Goal: Task Accomplishment & Management: Use online tool/utility

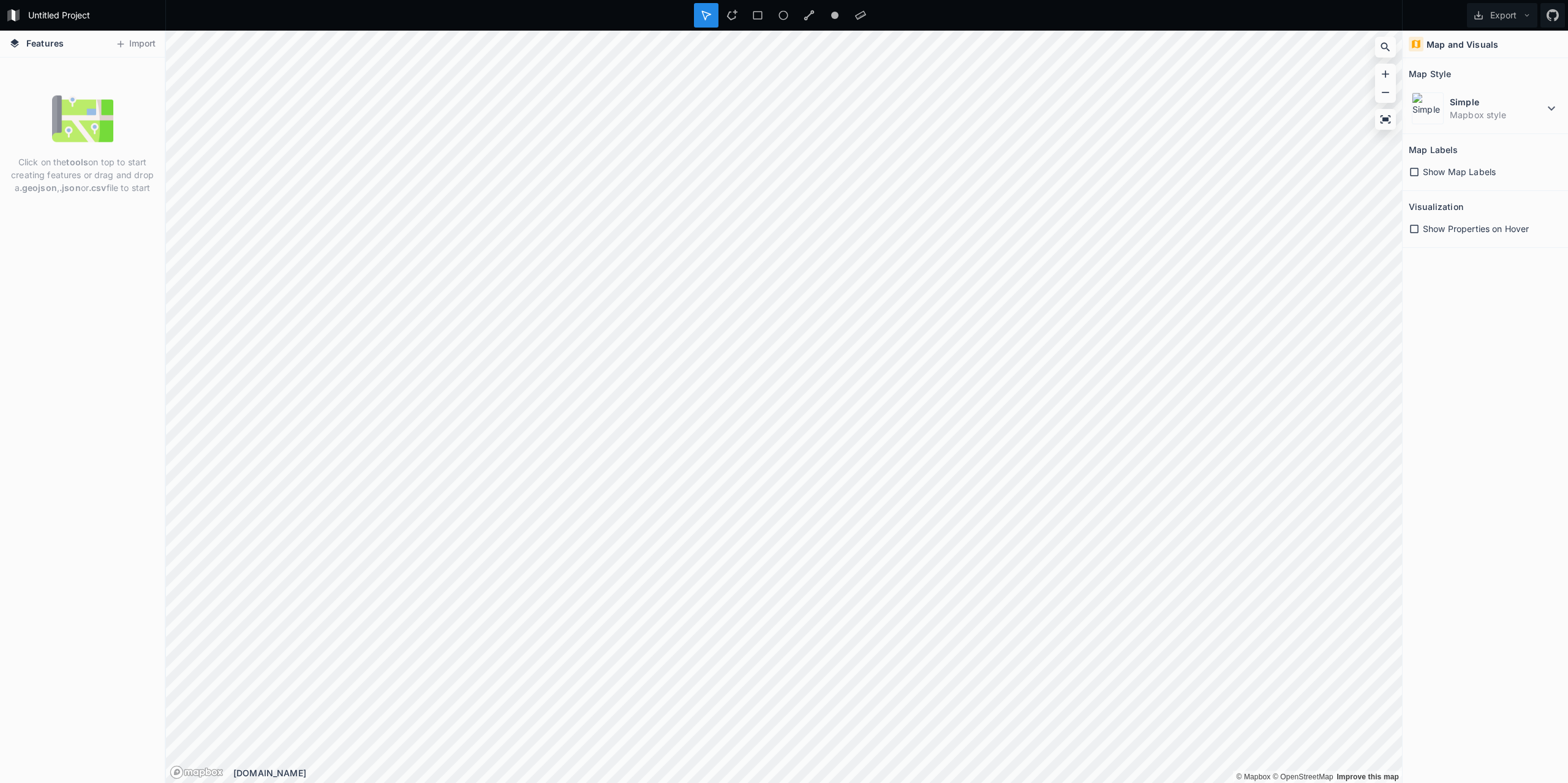
click at [106, 142] on img at bounding box center [82, 119] width 61 height 61
click at [145, 42] on button "Import" at bounding box center [135, 44] width 52 height 19
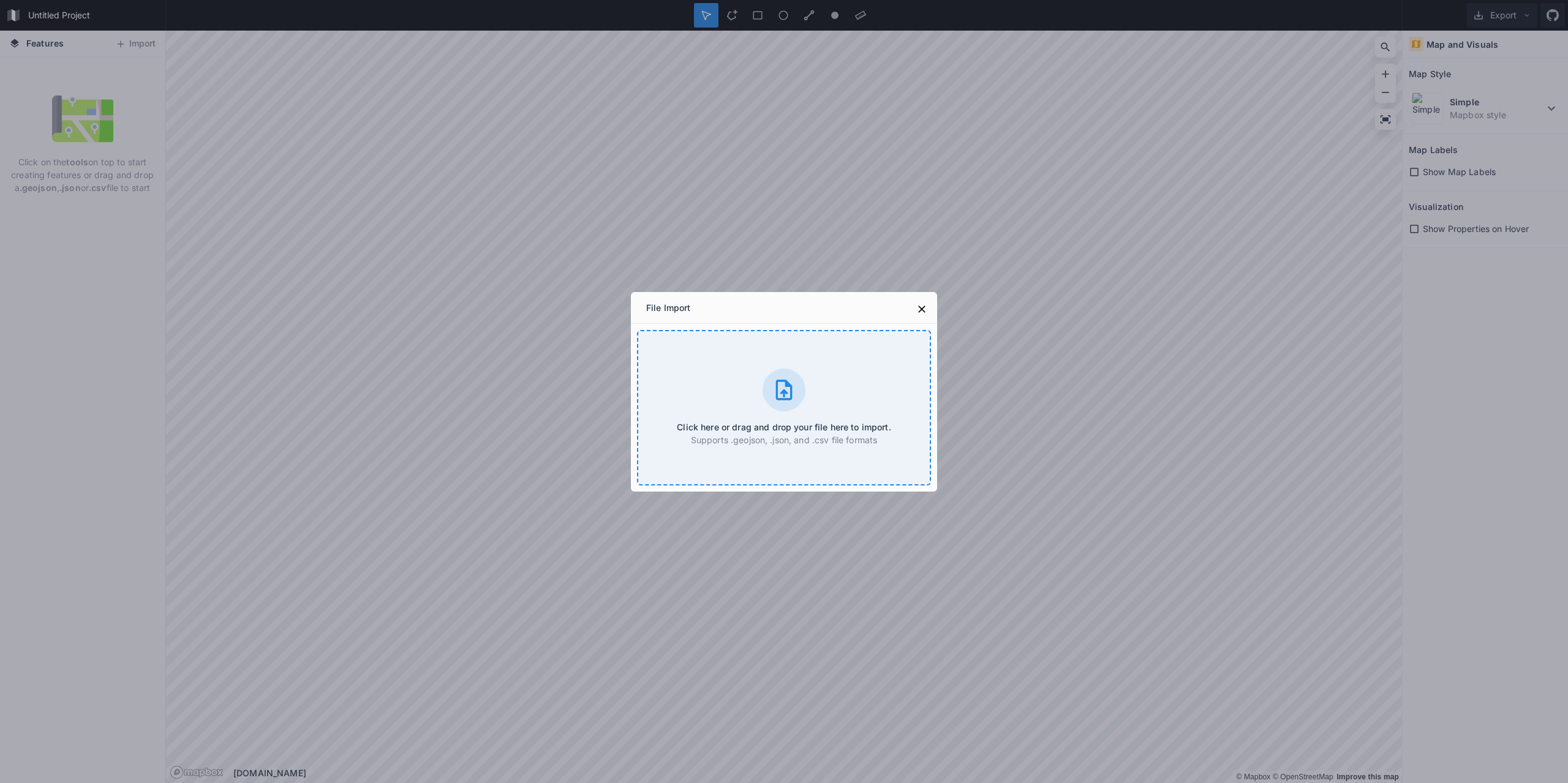
click at [778, 380] on icon at bounding box center [784, 390] width 17 height 20
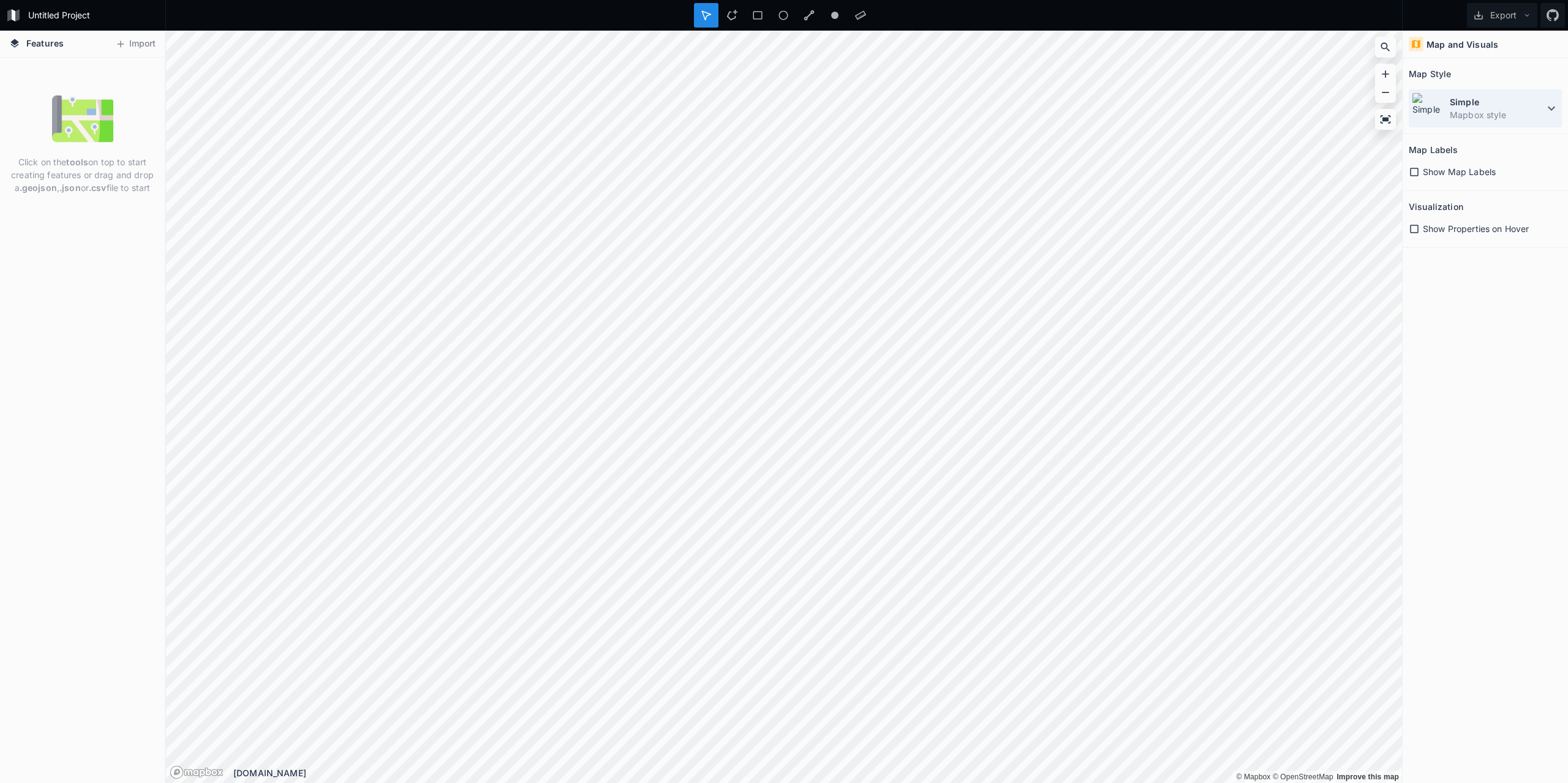
click at [1518, 109] on dd "Mapbox style" at bounding box center [1496, 115] width 94 height 13
click at [1517, 106] on dt "Simple" at bounding box center [1496, 102] width 94 height 13
click at [122, 45] on icon at bounding box center [120, 44] width 11 height 11
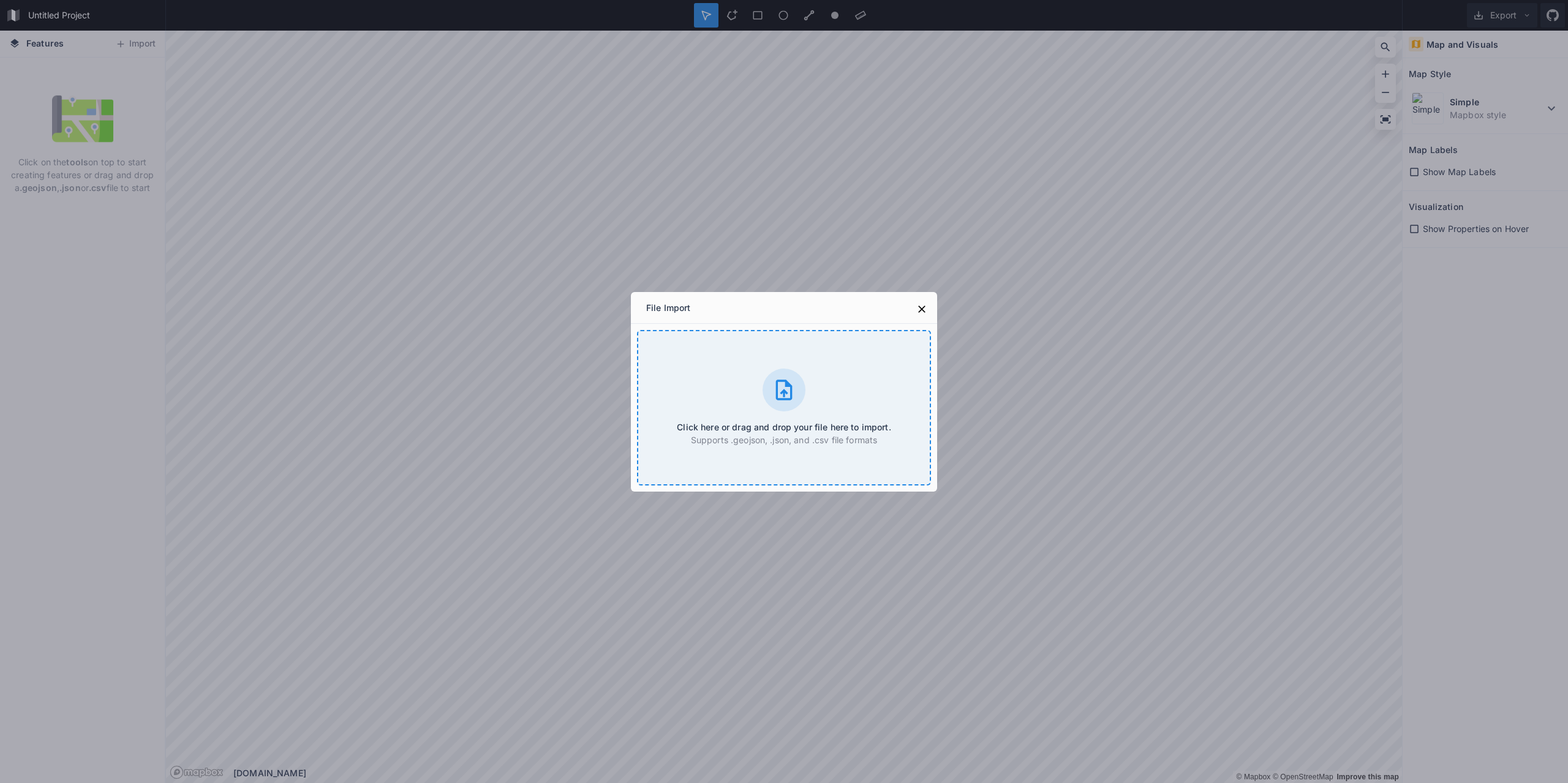
click at [693, 405] on div "Click here or drag and drop your file here to import. Supports .geojson, .json,…" at bounding box center [784, 408] width 294 height 155
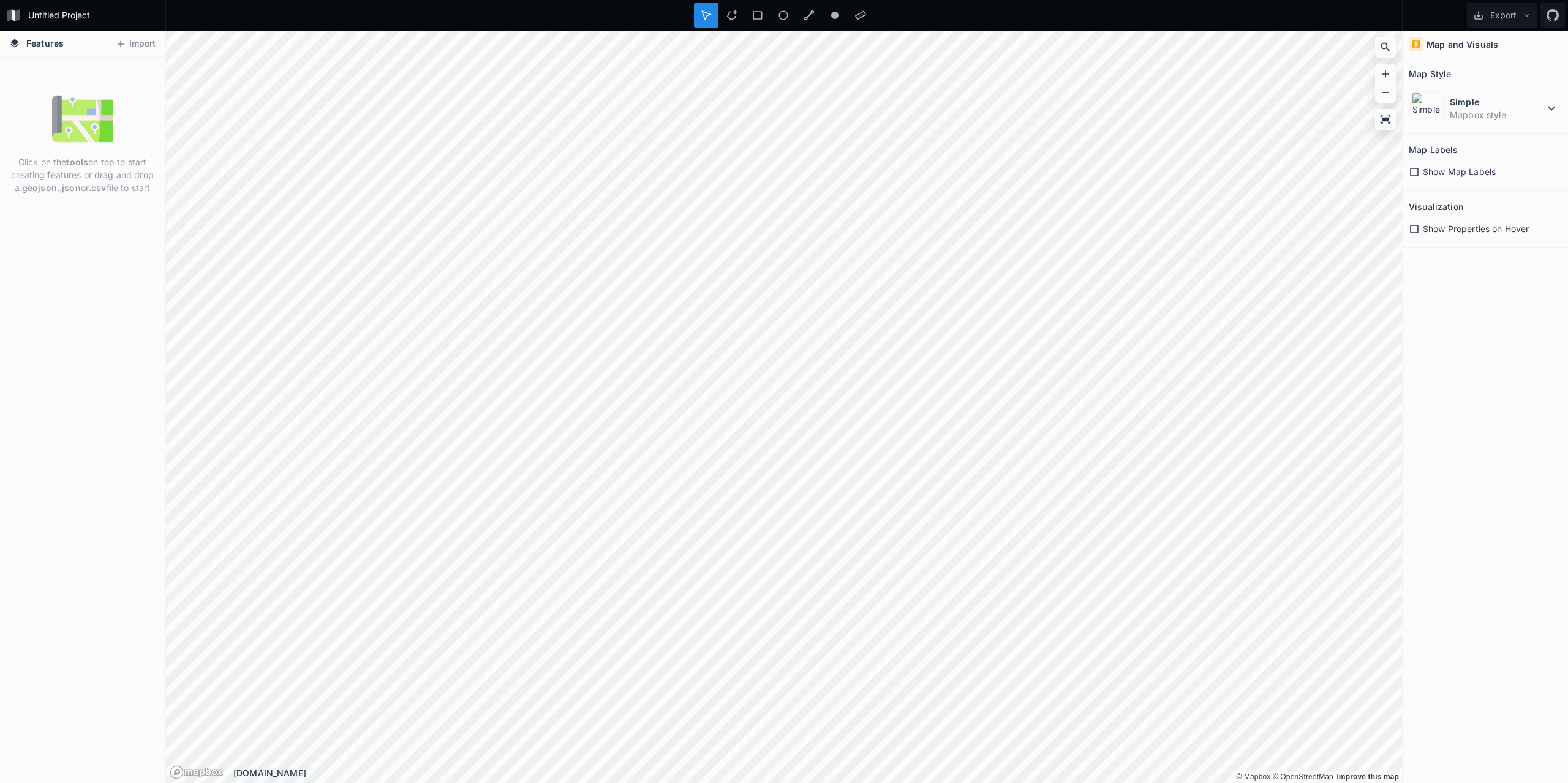
click at [91, 111] on div "Click on the tools on top to start creating features or drag and drop a .geojso…" at bounding box center [82, 420] width 165 height 725
click at [104, 121] on img at bounding box center [82, 119] width 61 height 61
click at [43, 59] on div "Click on the tools on top to start creating features or drag and drop a .geojso…" at bounding box center [82, 420] width 165 height 725
click at [40, 47] on span "Features" at bounding box center [45, 43] width 37 height 13
drag, startPoint x: 29, startPoint y: 40, endPoint x: 17, endPoint y: 43, distance: 12.4
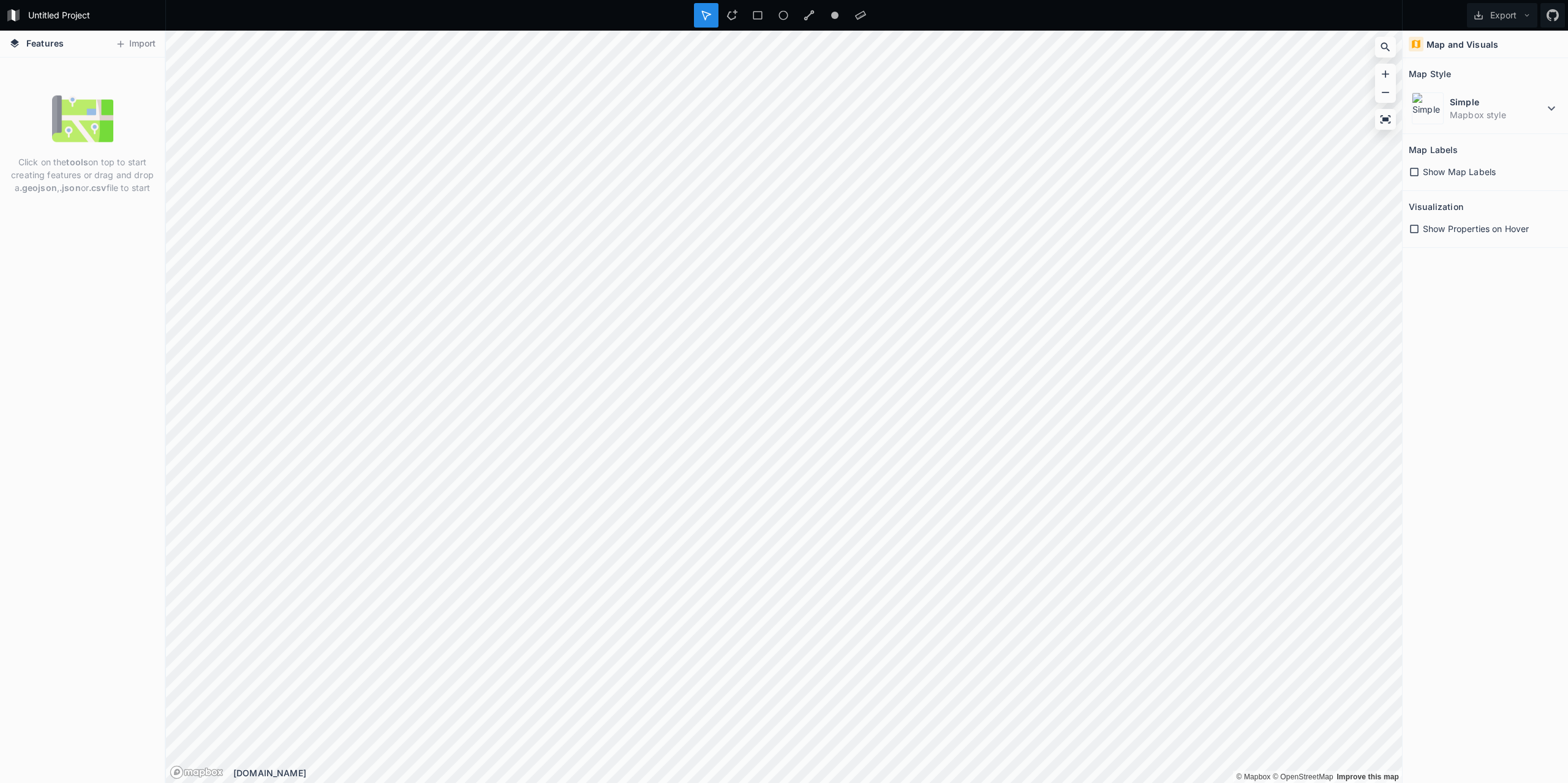
click at [27, 40] on span "Features" at bounding box center [45, 43] width 37 height 13
click at [17, 43] on icon at bounding box center [14, 43] width 9 height 9
click at [149, 52] on button "Import" at bounding box center [135, 44] width 52 height 19
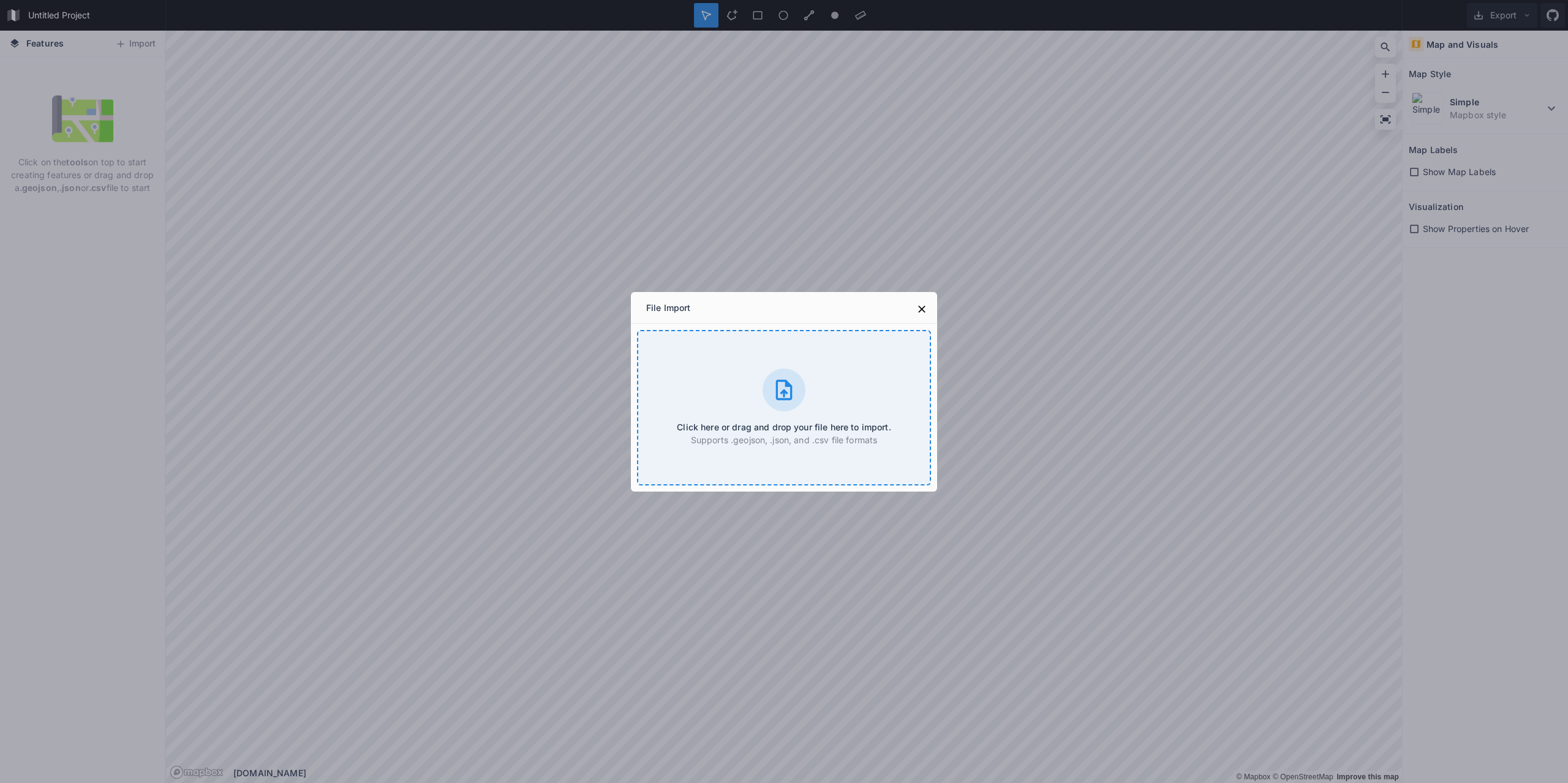
click at [842, 416] on div "Click here or drag and drop your file here to import. Supports .geojson, .json,…" at bounding box center [784, 408] width 294 height 155
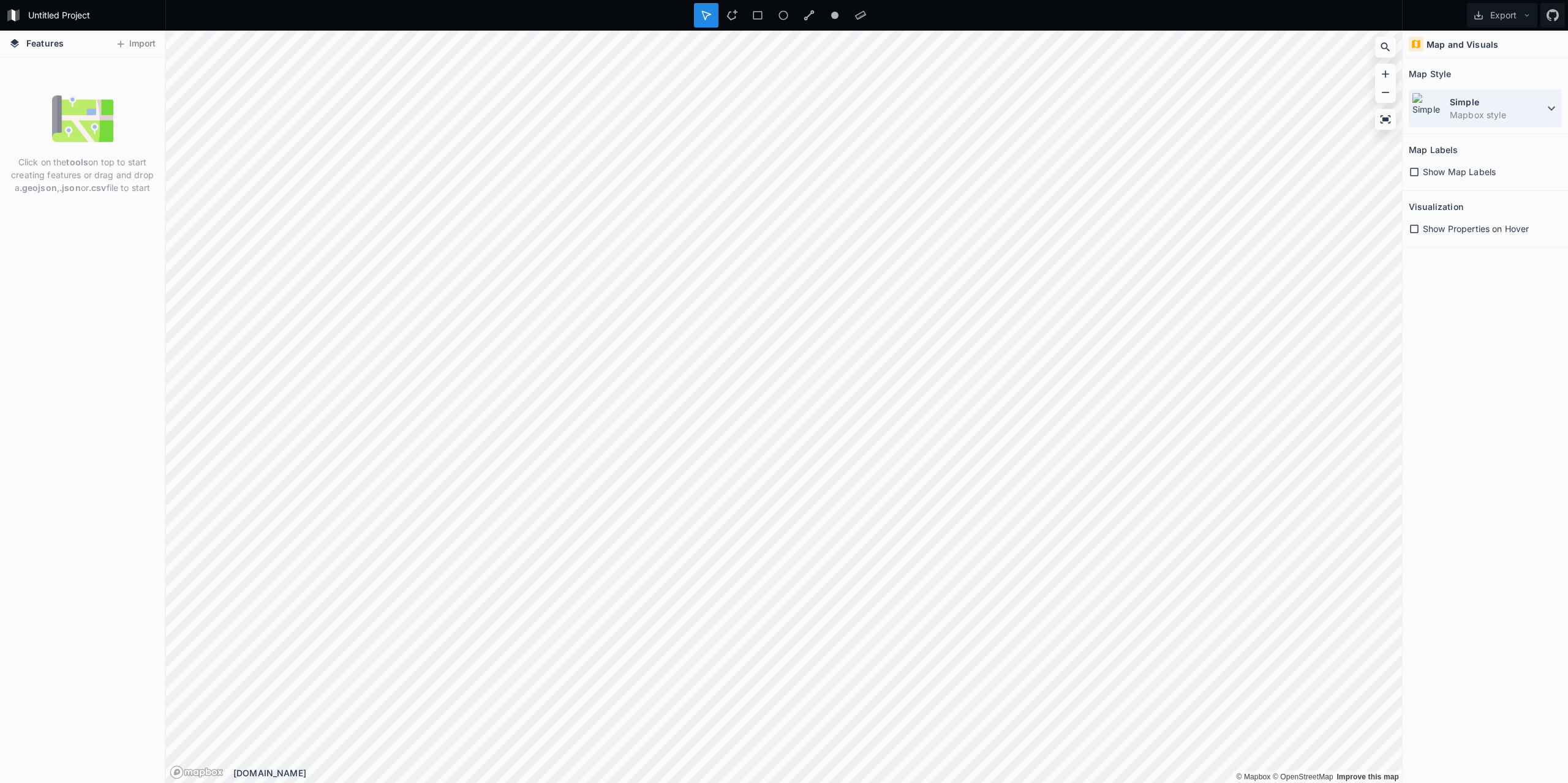
click at [1490, 120] on dd "Mapbox style" at bounding box center [1496, 115] width 94 height 13
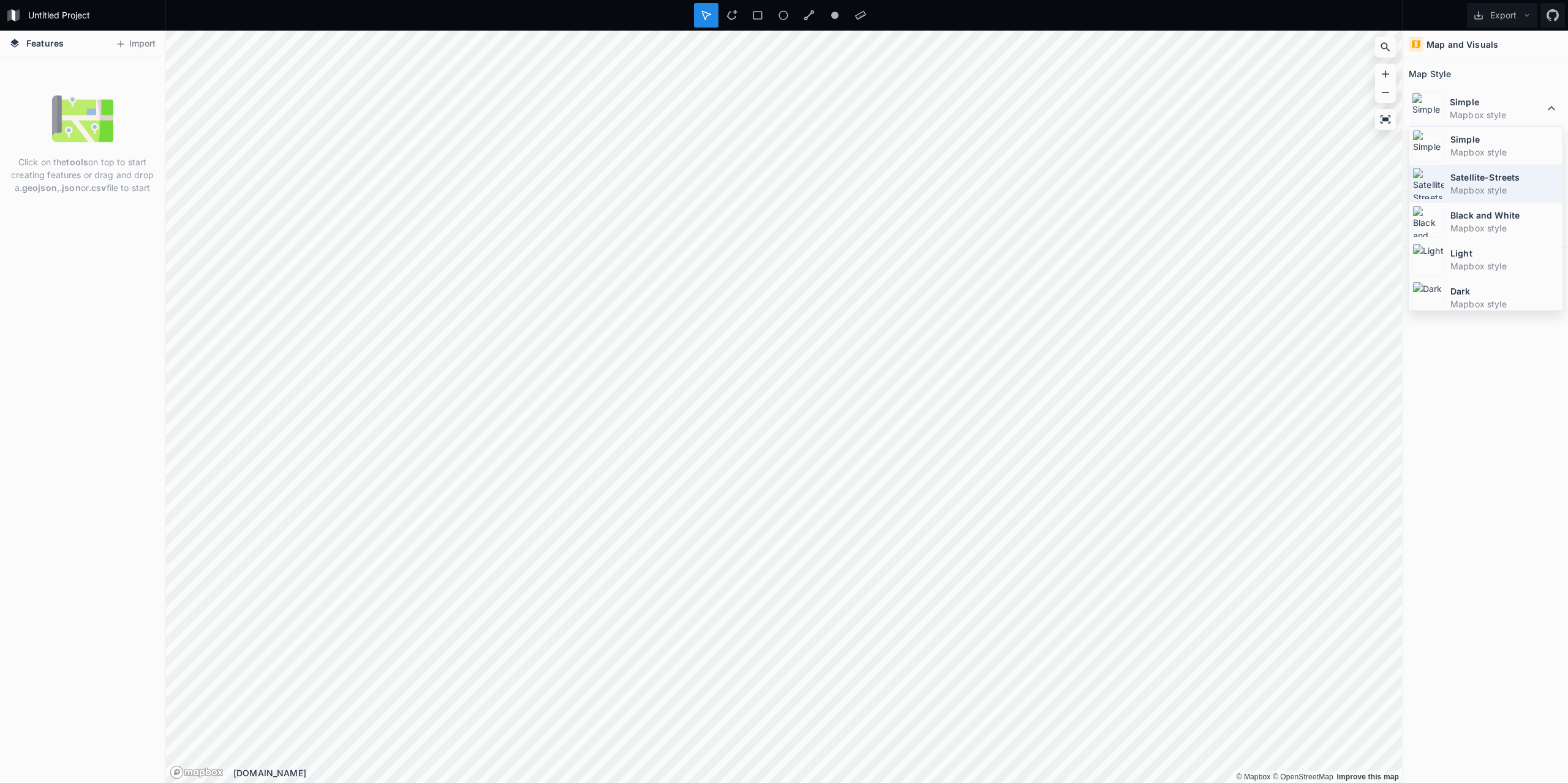
click at [1500, 186] on dd "Mapbox style" at bounding box center [1505, 191] width 109 height 13
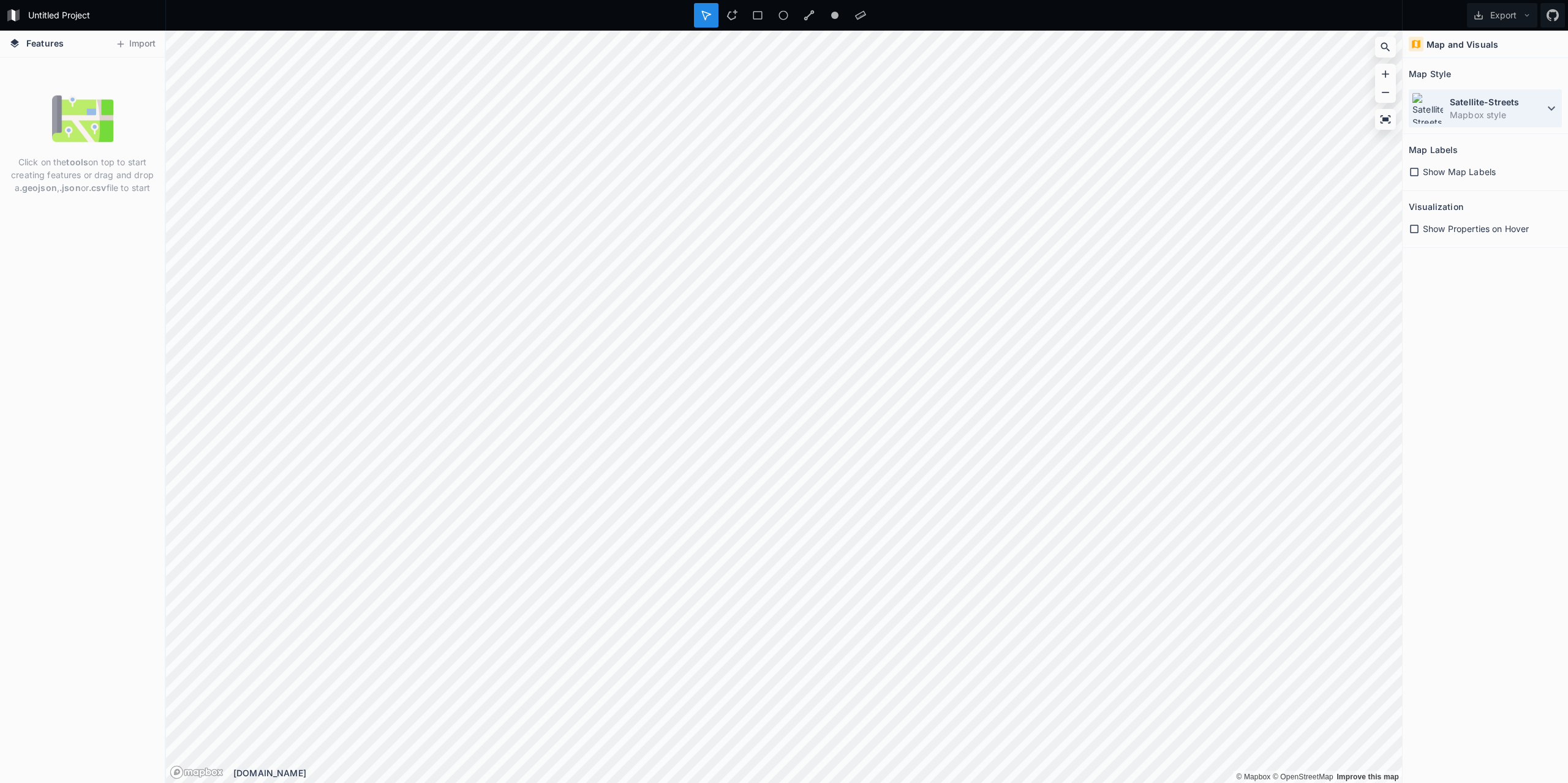
click at [1502, 109] on dd "Mapbox style" at bounding box center [1496, 115] width 94 height 13
click at [1473, 114] on dd "Mapbox style" at bounding box center [1496, 115] width 94 height 13
click at [1472, 172] on span "Show Map Labels" at bounding box center [1459, 172] width 73 height 13
click at [1492, 106] on dt "Satellite-Streets" at bounding box center [1496, 102] width 94 height 13
click at [1490, 146] on dd "Mapbox style" at bounding box center [1505, 152] width 109 height 13
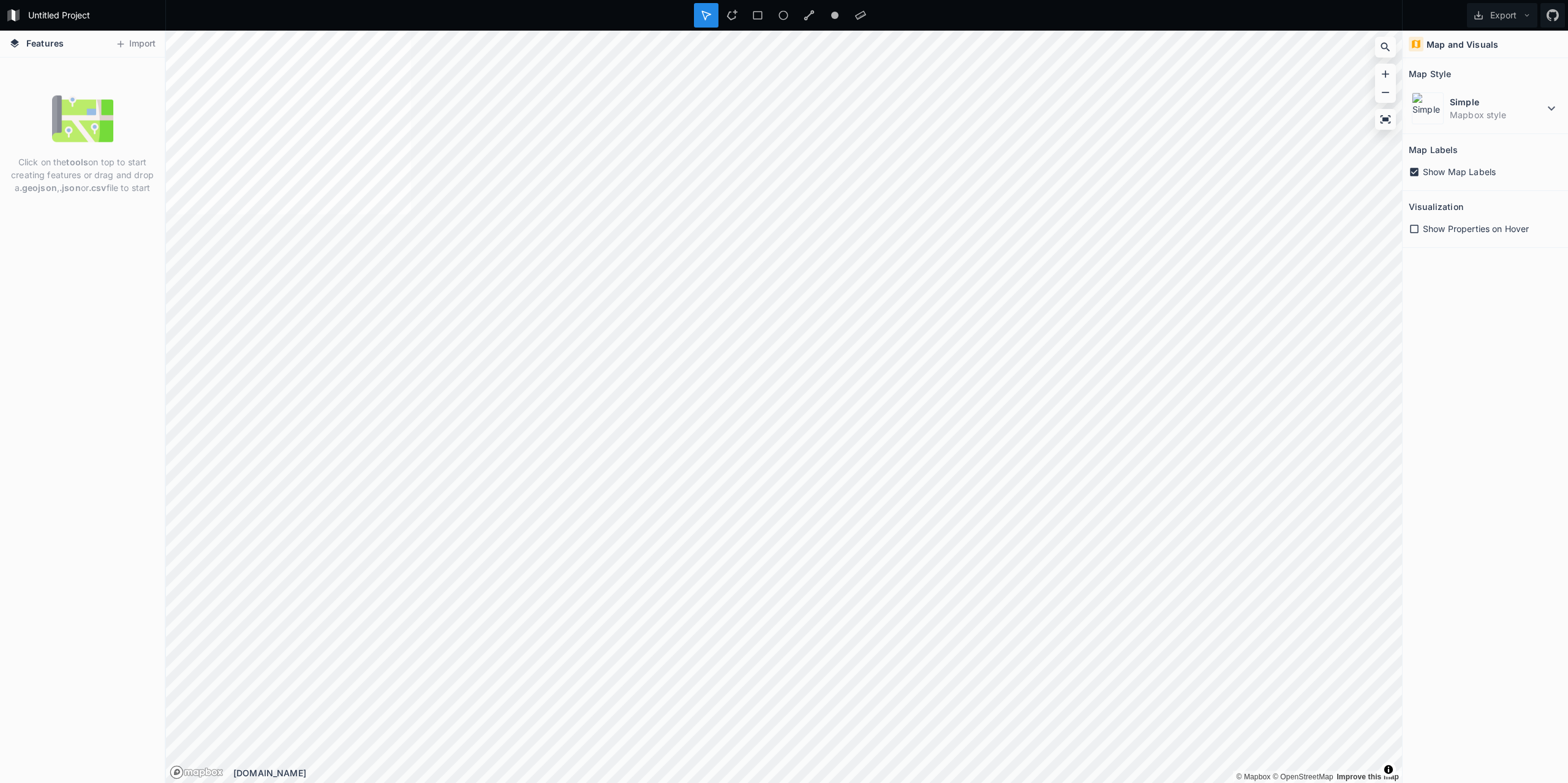
click at [1508, 233] on span "Show Properties on Hover" at bounding box center [1475, 229] width 106 height 13
click at [27, 42] on span "Features" at bounding box center [45, 43] width 37 height 13
click at [5, 43] on h4 "Features" at bounding box center [36, 44] width 67 height 27
click at [9, 40] on h4 "Features" at bounding box center [36, 44] width 67 height 27
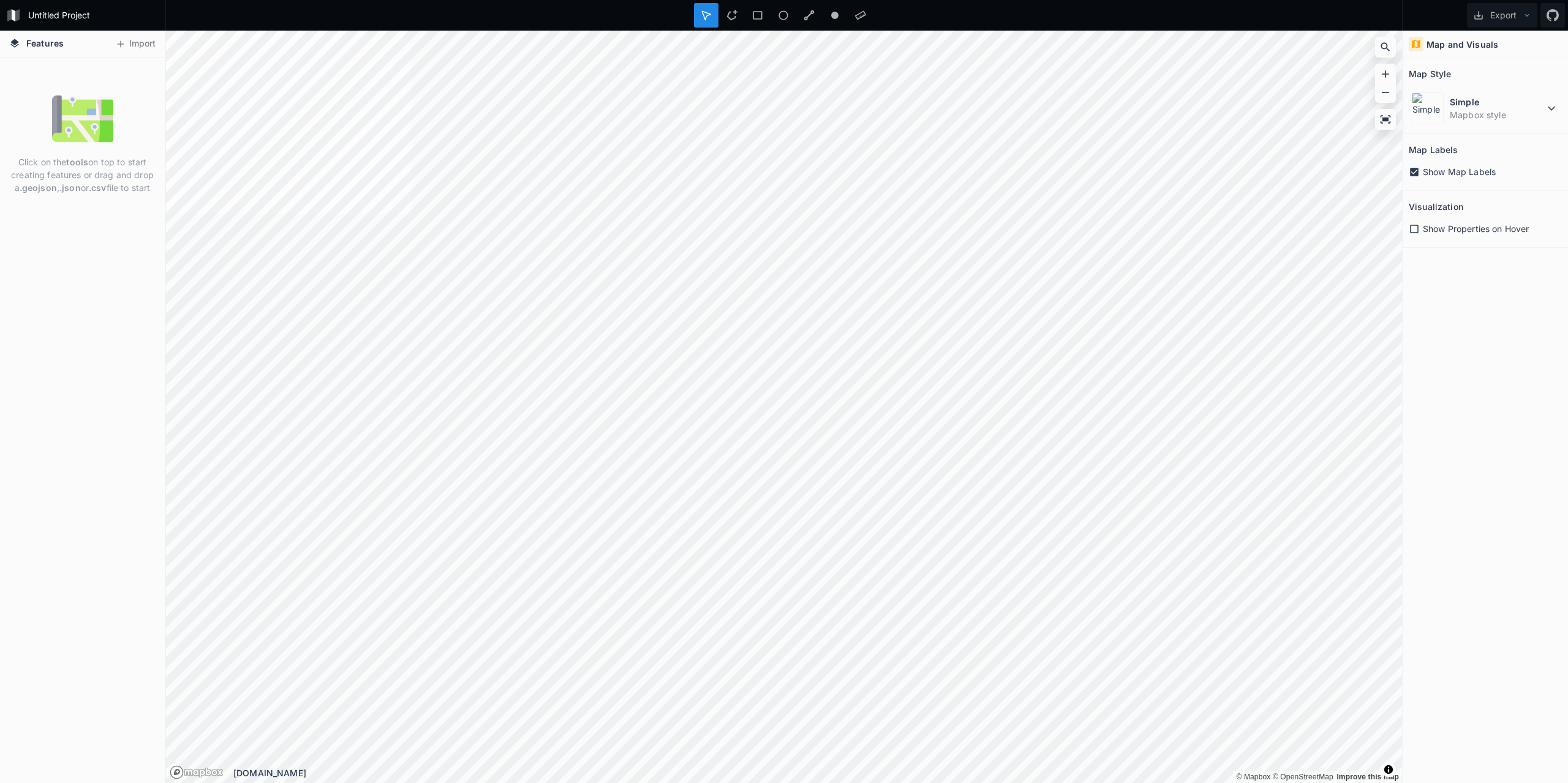
click at [19, 16] on icon at bounding box center [14, 15] width 14 height 14
